Goal: Information Seeking & Learning: Learn about a topic

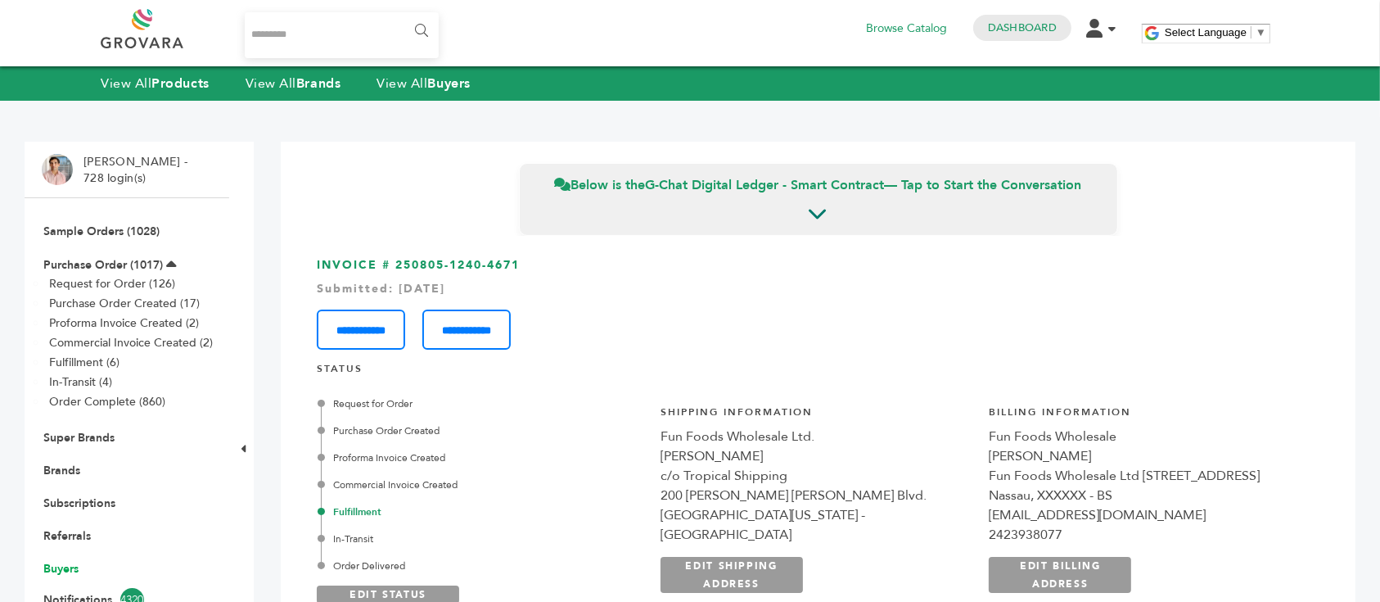
click at [72, 570] on link "Buyers" at bounding box center [60, 569] width 35 height 16
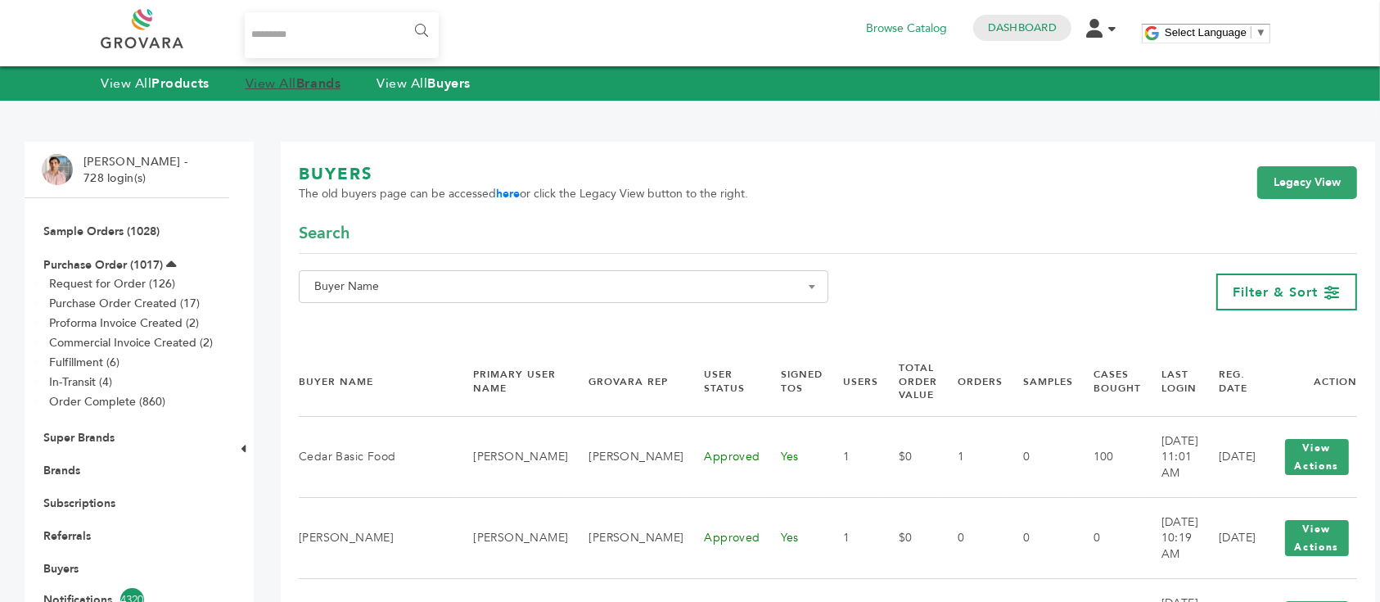
click at [313, 85] on strong "Brands" at bounding box center [318, 83] width 44 height 18
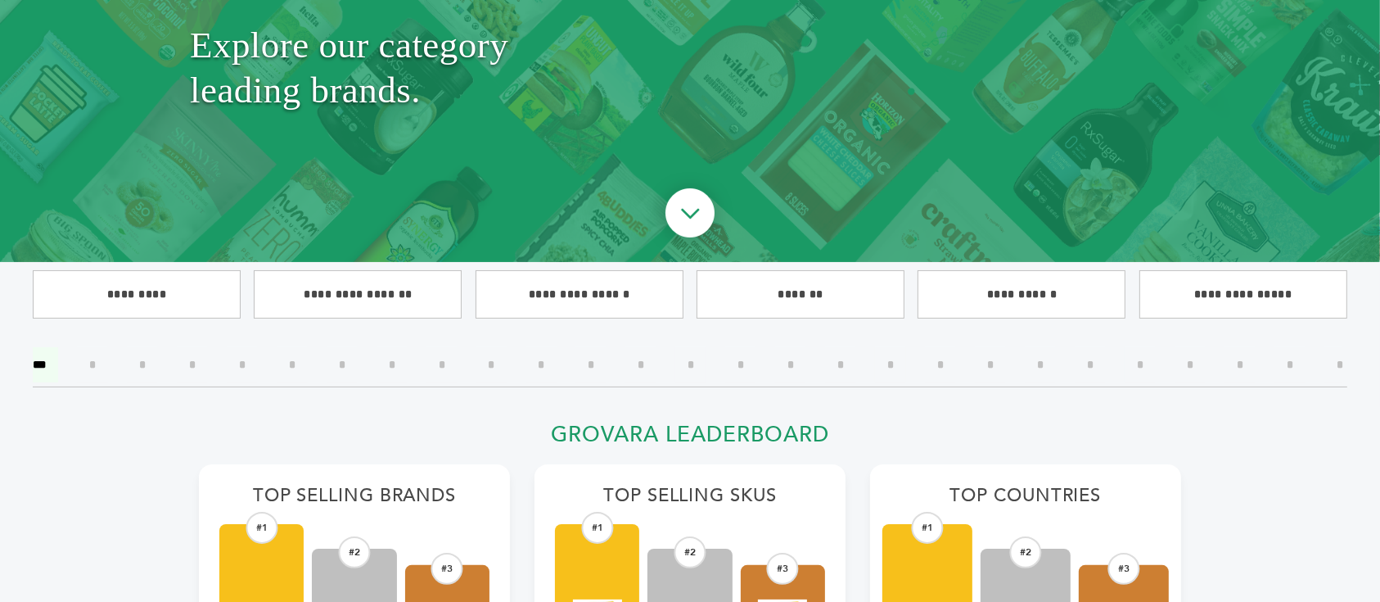
scroll to position [218, 0]
click at [838, 361] on input"] "*" at bounding box center [840, 364] width 31 height 35
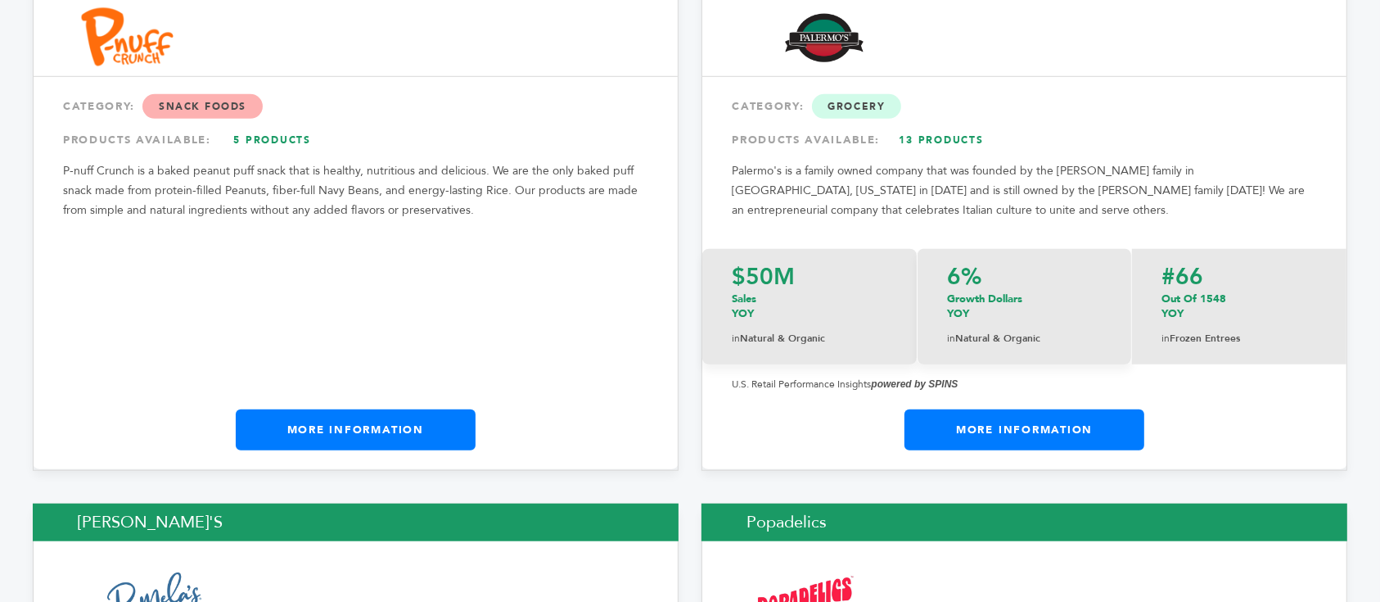
scroll to position [1200, 0]
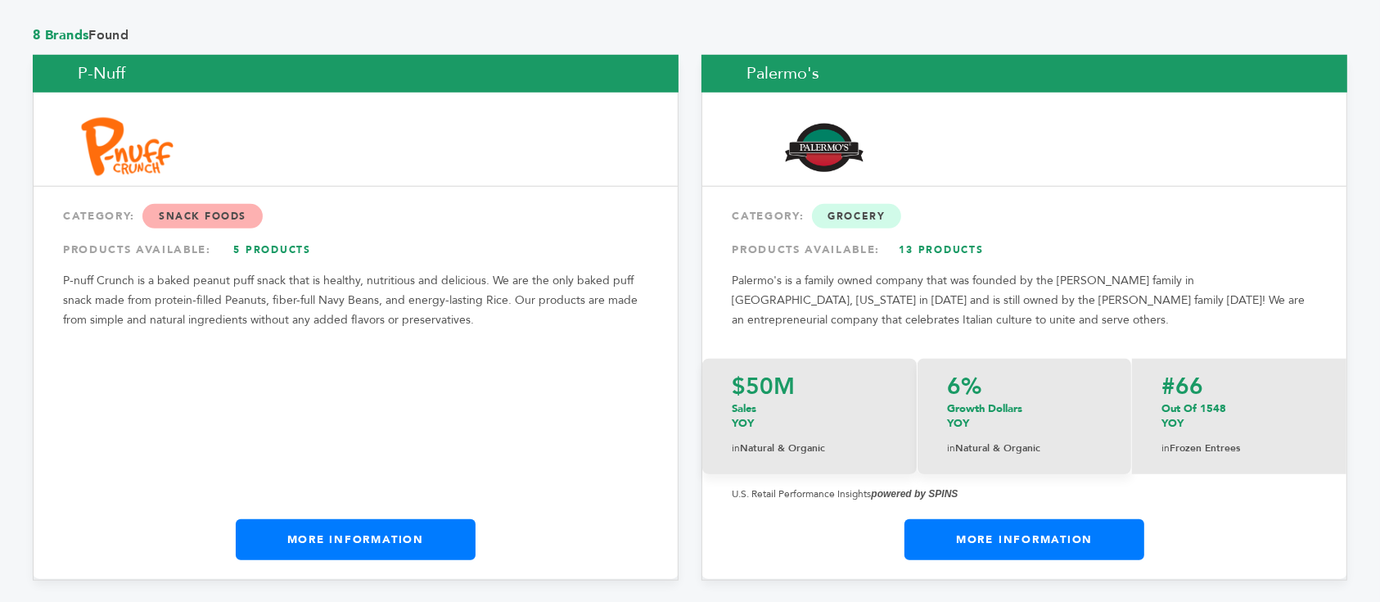
click at [1052, 534] on link "More Information" at bounding box center [1024, 539] width 240 height 41
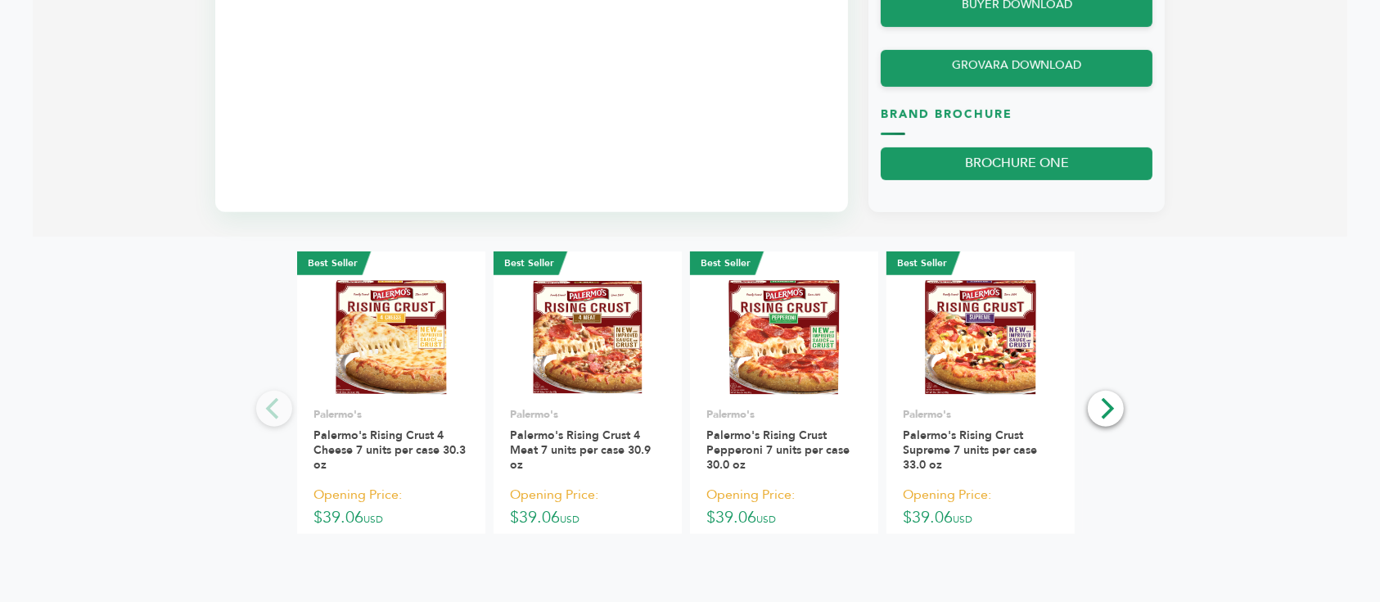
scroll to position [1418, 0]
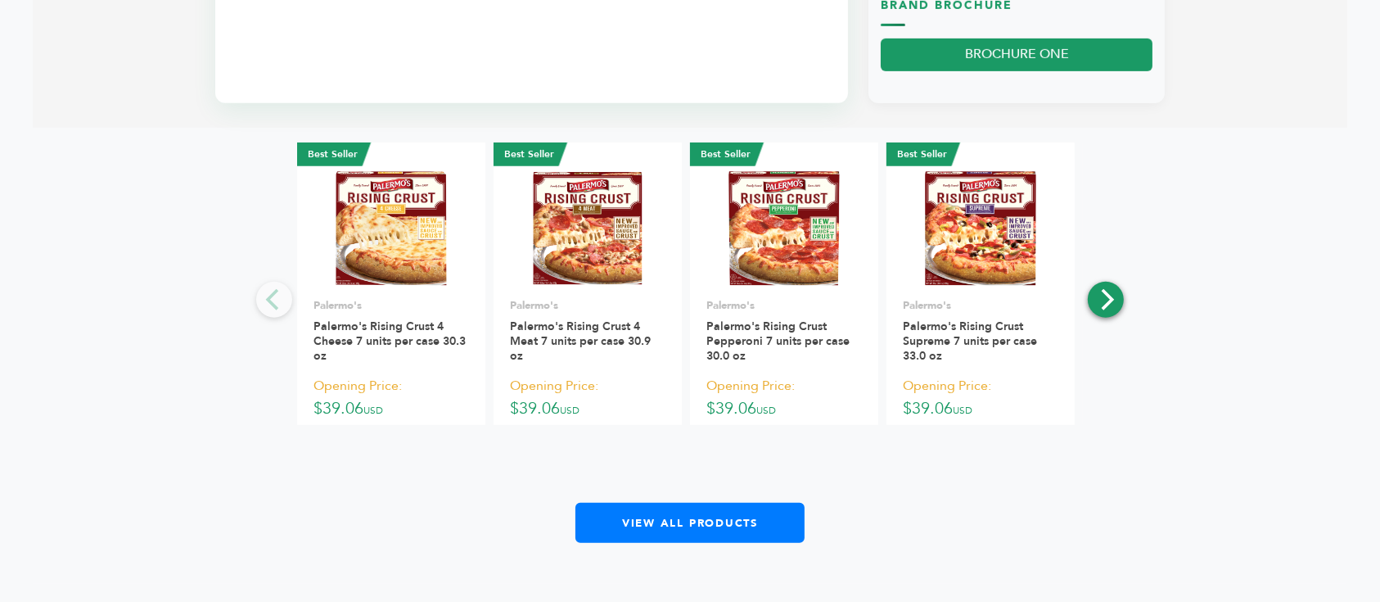
click at [1107, 298] on icon "Next" at bounding box center [1105, 299] width 21 height 21
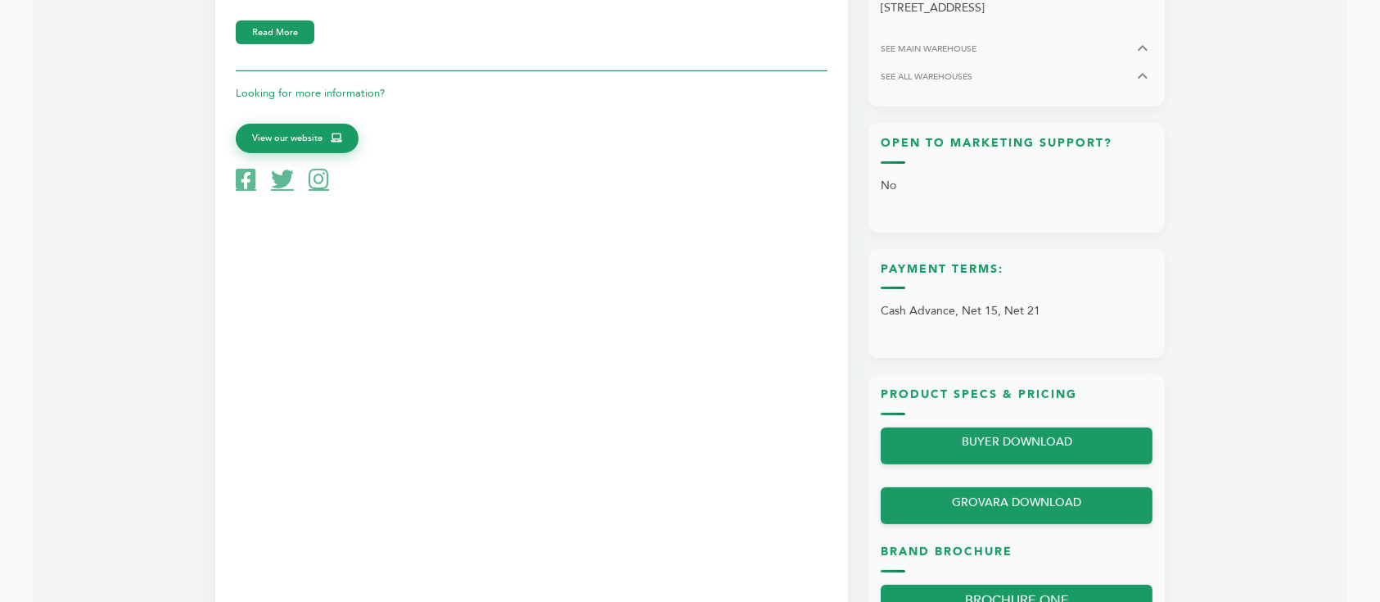
scroll to position [655, 0]
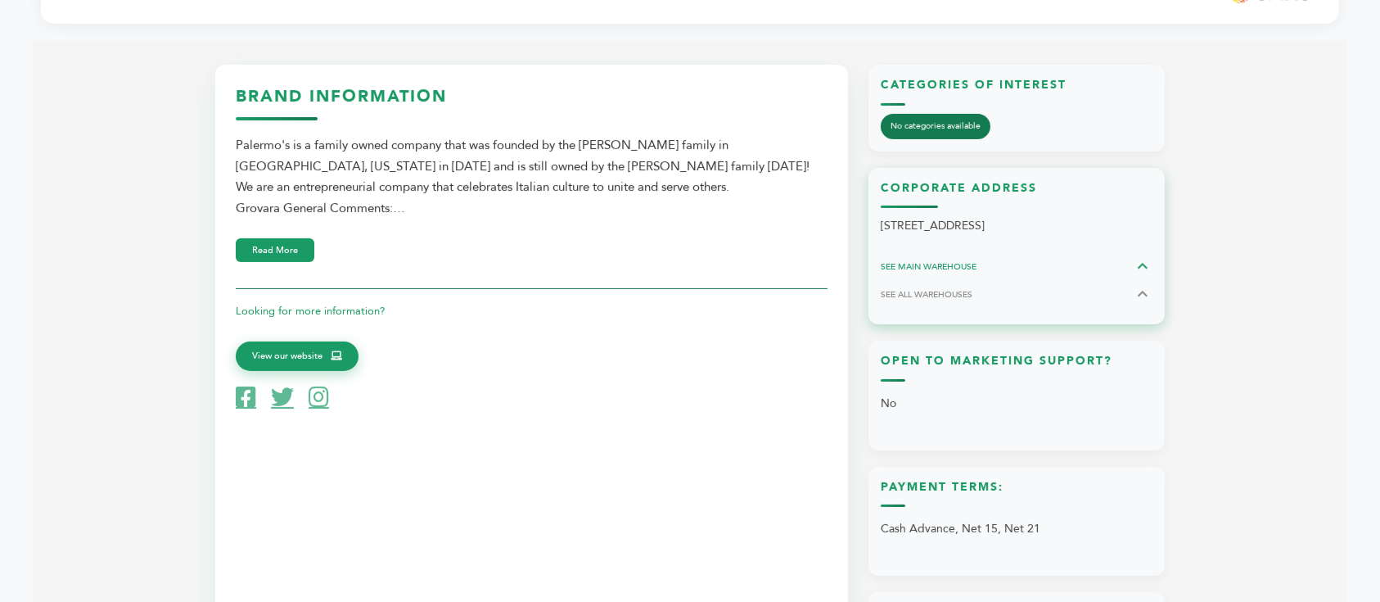
click at [1089, 271] on button "SEE MAIN WAREHOUSE" at bounding box center [1017, 266] width 272 height 20
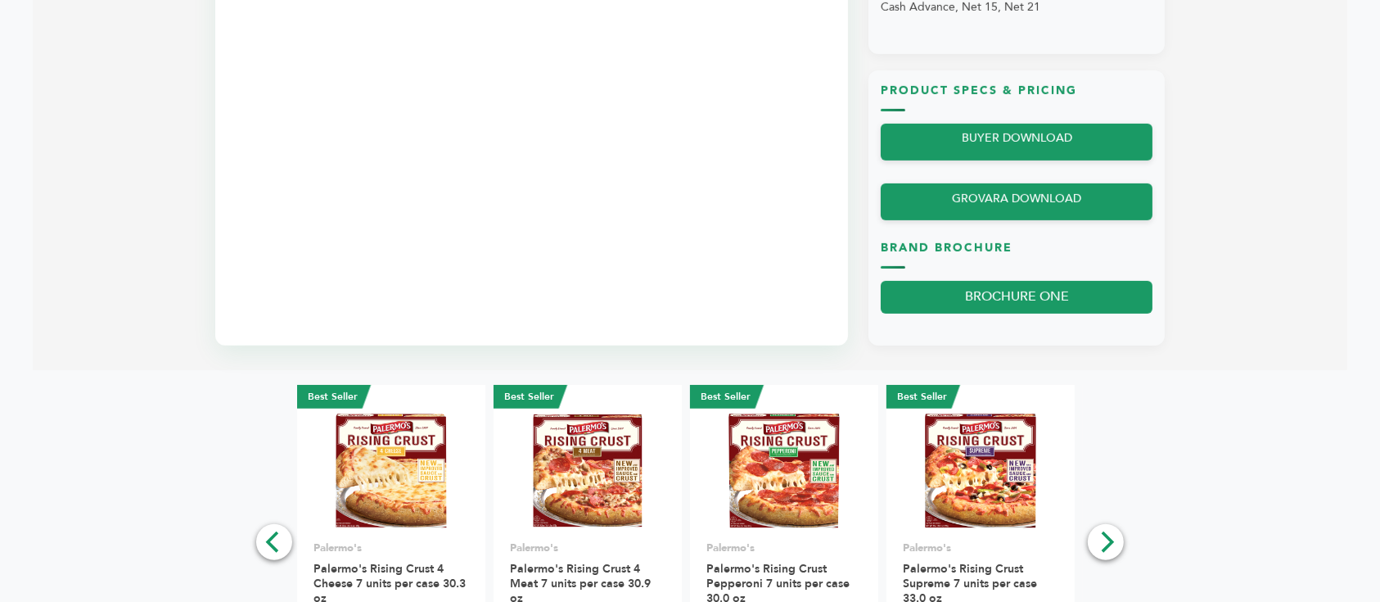
scroll to position [1310, 0]
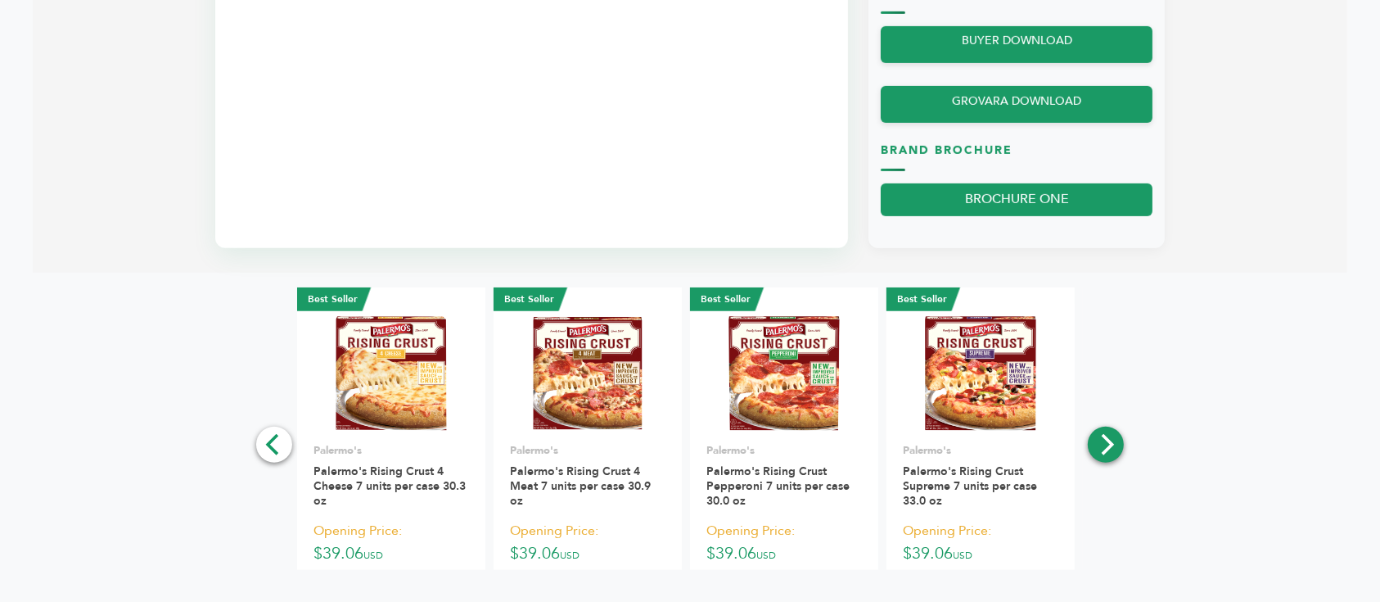
click at [1107, 434] on icon "Next" at bounding box center [1105, 444] width 21 height 21
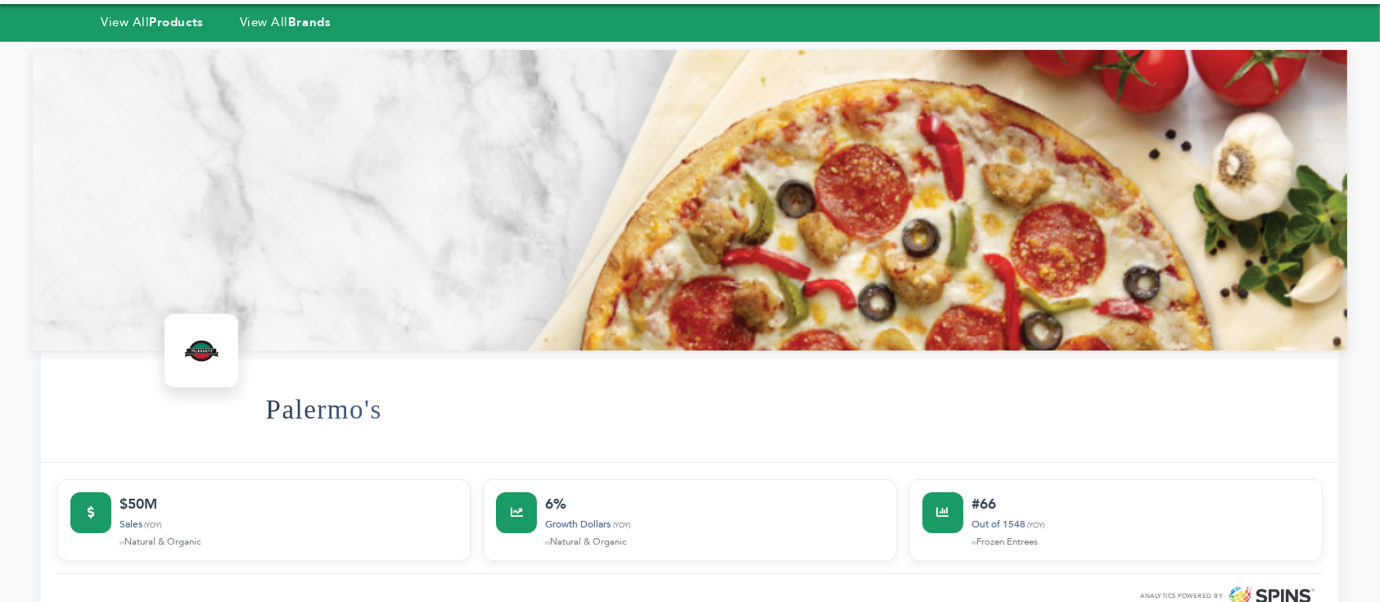
scroll to position [0, 0]
